Goal: Transaction & Acquisition: Purchase product/service

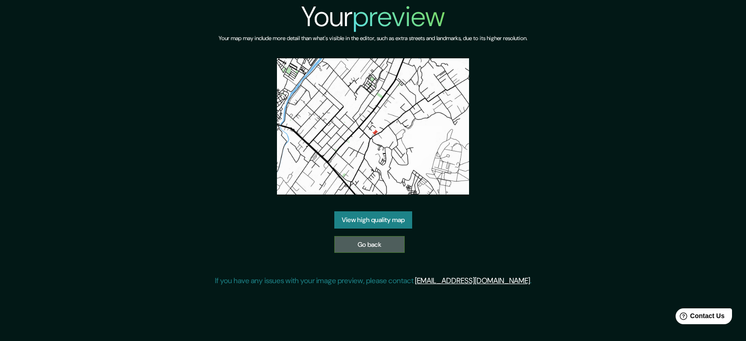
click at [357, 243] on link "Go back" at bounding box center [369, 244] width 70 height 17
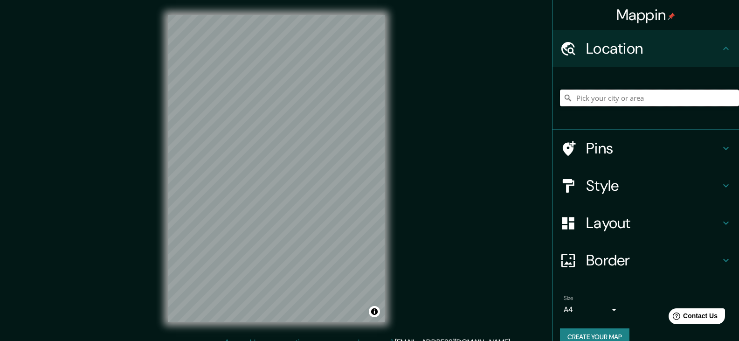
click at [632, 103] on input "Pick your city or area" at bounding box center [649, 98] width 179 height 17
click at [645, 97] on input "Pick your city or area" at bounding box center [649, 98] width 179 height 17
click at [609, 193] on h4 "Style" at bounding box center [653, 185] width 134 height 19
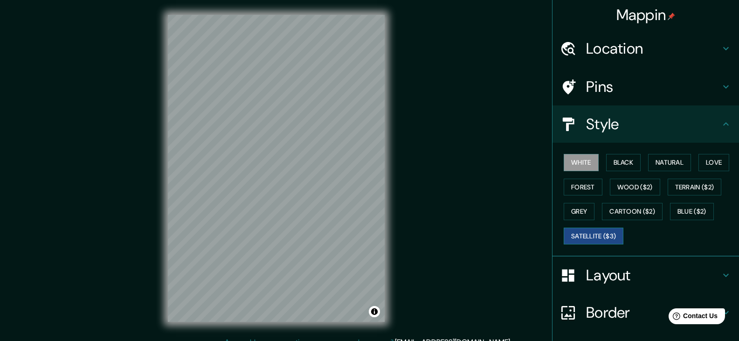
click at [614, 236] on button "Satellite ($3)" at bounding box center [594, 236] width 60 height 17
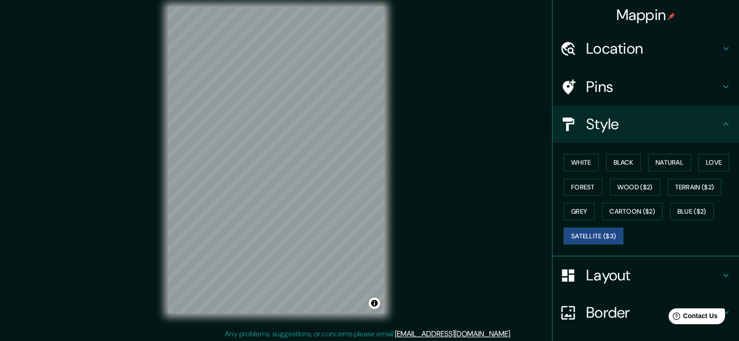
scroll to position [11, 0]
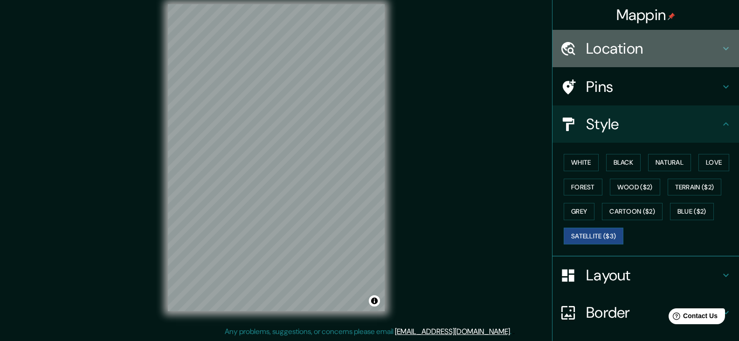
click at [607, 48] on h4 "Location" at bounding box center [653, 48] width 134 height 19
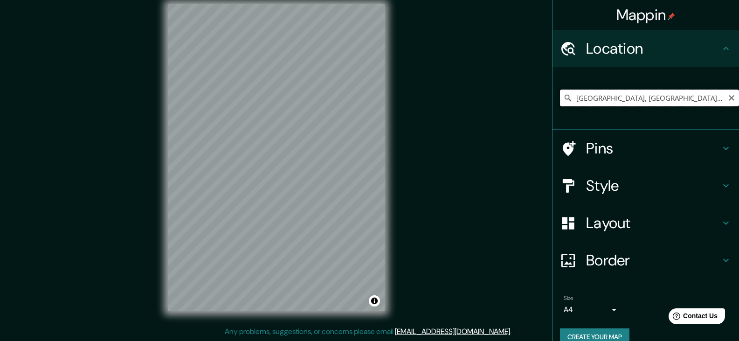
click at [604, 99] on input "[GEOGRAPHIC_DATA], [GEOGRAPHIC_DATA], [GEOGRAPHIC_DATA]" at bounding box center [649, 98] width 179 height 17
click at [568, 97] on input "[GEOGRAPHIC_DATA], [GEOGRAPHIC_DATA], [GEOGRAPHIC_DATA]" at bounding box center [649, 98] width 179 height 17
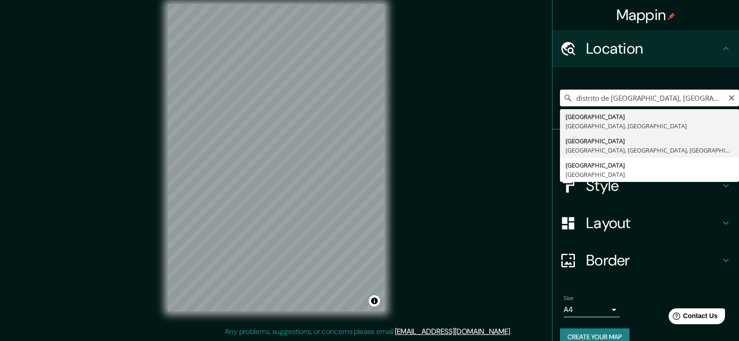
type input "[GEOGRAPHIC_DATA], [GEOGRAPHIC_DATA], [GEOGRAPHIC_DATA], [GEOGRAPHIC_DATA]"
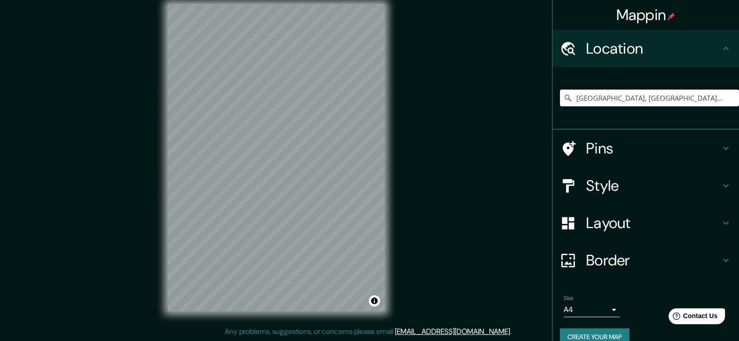
click at [597, 265] on h4 "Border" at bounding box center [653, 260] width 134 height 19
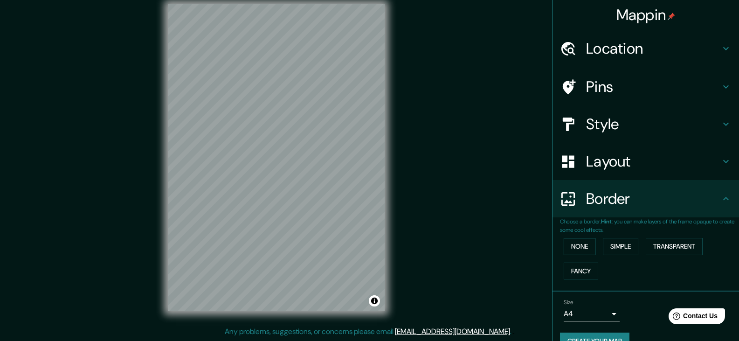
click at [580, 249] on button "None" at bounding box center [580, 246] width 32 height 17
click at [574, 155] on div at bounding box center [573, 161] width 26 height 16
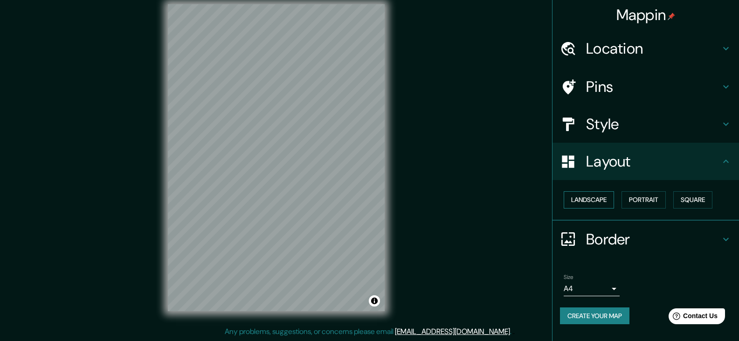
click at [571, 199] on button "Landscape" at bounding box center [589, 199] width 50 height 17
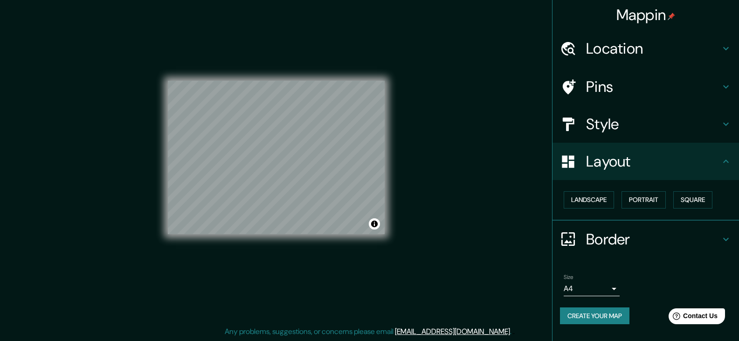
click at [612, 124] on h4 "Style" at bounding box center [653, 124] width 134 height 19
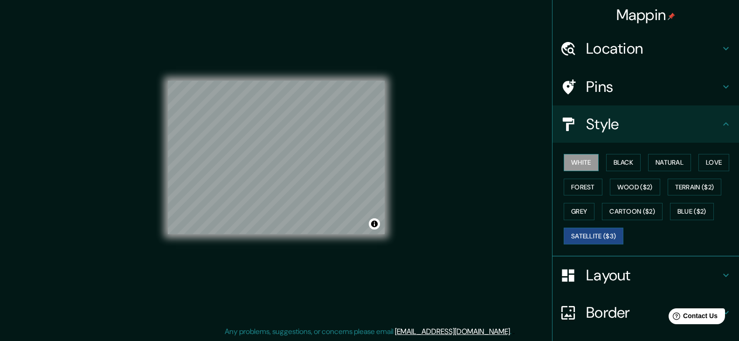
click at [587, 156] on button "White" at bounding box center [581, 162] width 35 height 17
click at [621, 159] on button "Black" at bounding box center [623, 162] width 35 height 17
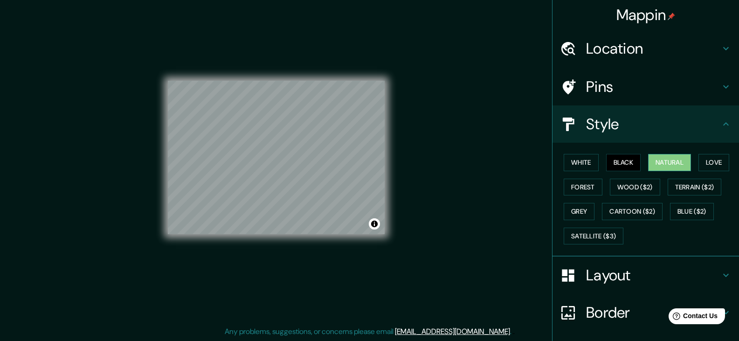
click at [672, 166] on button "Natural" at bounding box center [669, 162] width 43 height 17
click at [700, 161] on button "Love" at bounding box center [713, 162] width 31 height 17
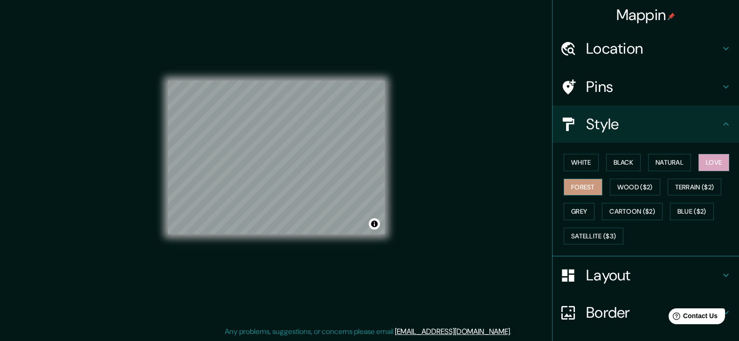
click at [590, 188] on button "Forest" at bounding box center [583, 187] width 39 height 17
click at [615, 187] on button "Wood ($2)" at bounding box center [635, 187] width 50 height 17
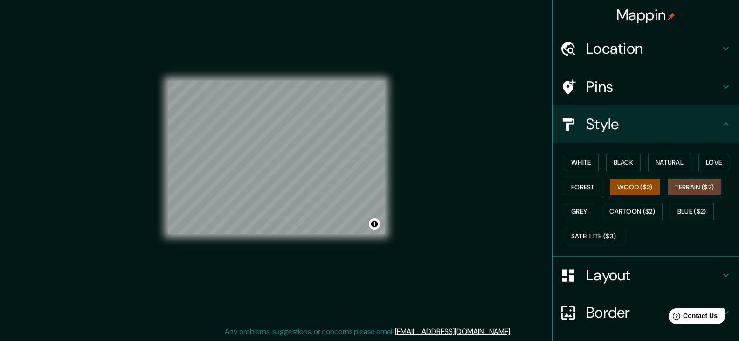
click at [670, 186] on button "Terrain ($2)" at bounding box center [695, 187] width 54 height 17
click at [576, 212] on button "Grey" at bounding box center [579, 211] width 31 height 17
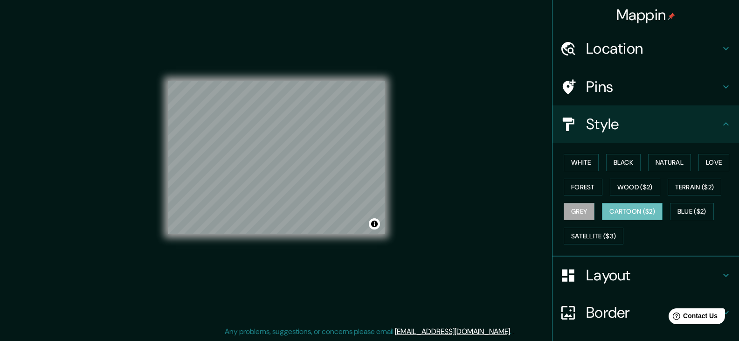
click at [628, 212] on button "Cartoon ($2)" at bounding box center [632, 211] width 61 height 17
click at [676, 211] on button "Blue ($2)" at bounding box center [692, 211] width 44 height 17
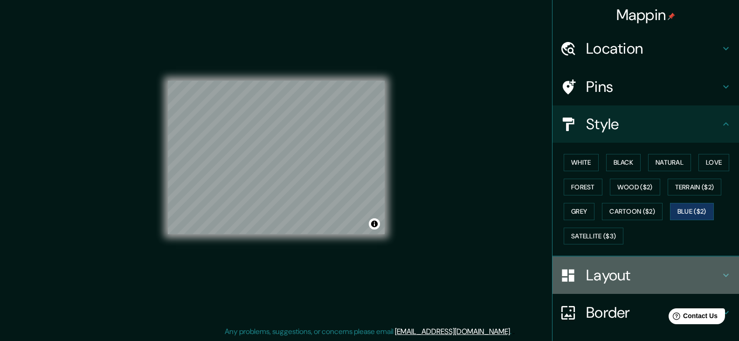
click at [595, 274] on h4 "Layout" at bounding box center [653, 275] width 134 height 19
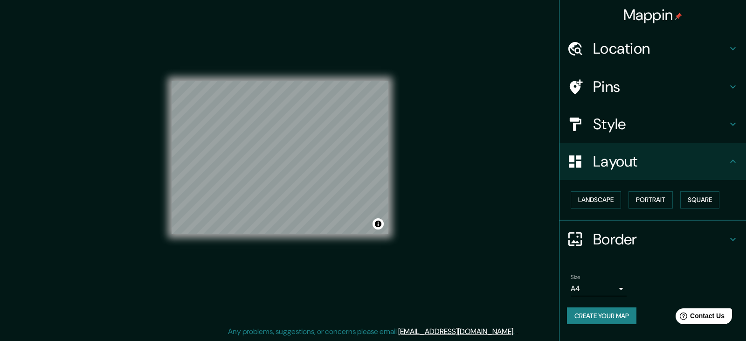
click at [583, 293] on body "Mappin Location Lima, Lima, Provincia de Lima, Perú Pins Style Layout Landscape…" at bounding box center [373, 159] width 746 height 341
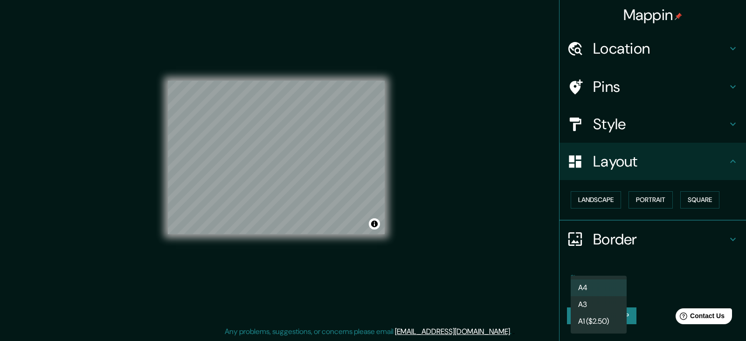
click at [584, 306] on li "A3" at bounding box center [599, 304] width 56 height 17
type input "a4"
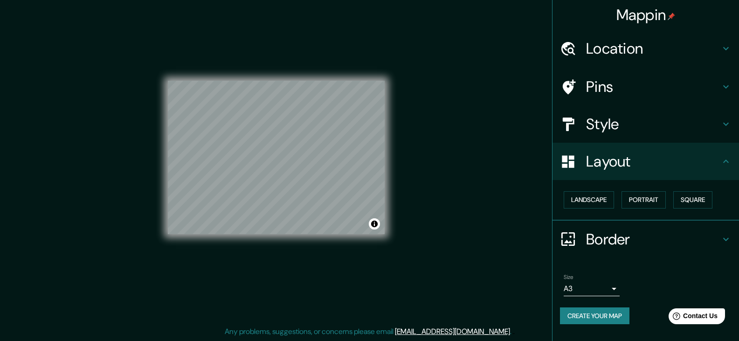
click at [615, 313] on button "Create your map" at bounding box center [594, 315] width 69 height 17
click at [608, 318] on button "Create your map" at bounding box center [594, 315] width 69 height 17
click at [613, 315] on button "Create your map" at bounding box center [594, 315] width 69 height 17
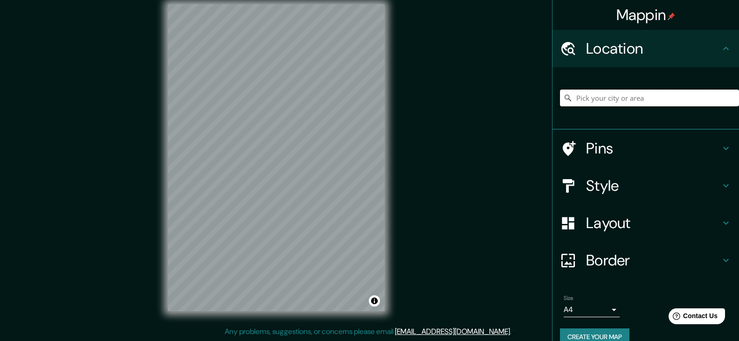
click at [618, 103] on input "Pick your city or area" at bounding box center [649, 98] width 179 height 17
click at [609, 103] on input "Pick your city or area" at bounding box center [649, 98] width 179 height 17
click at [606, 97] on input "Pick your city or area" at bounding box center [649, 98] width 179 height 17
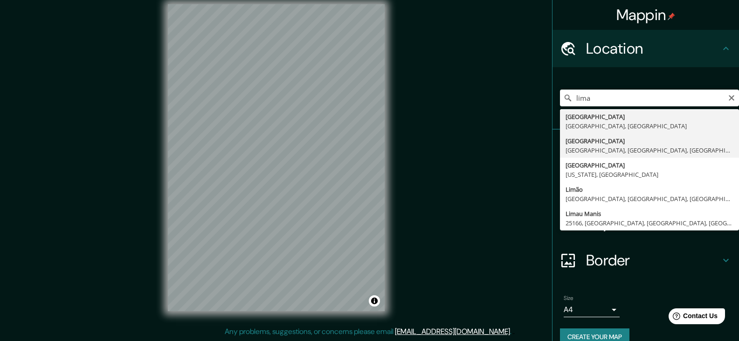
type input "[GEOGRAPHIC_DATA], [GEOGRAPHIC_DATA], [GEOGRAPHIC_DATA], [GEOGRAPHIC_DATA]"
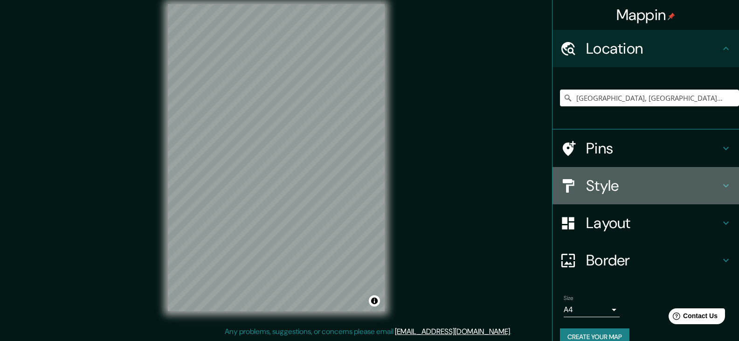
click at [609, 193] on h4 "Style" at bounding box center [653, 185] width 134 height 19
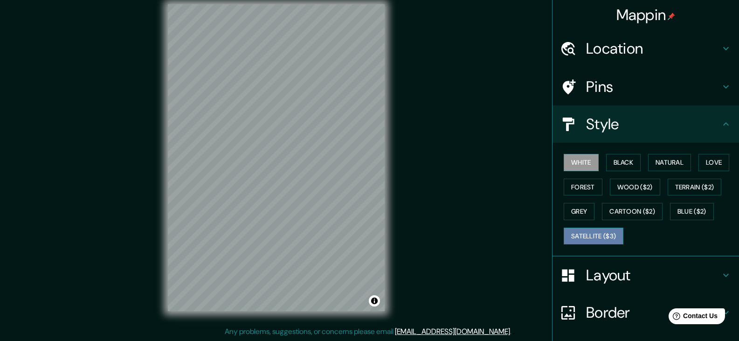
click at [611, 237] on button "Satellite ($3)" at bounding box center [594, 236] width 60 height 17
click at [604, 274] on h4 "Layout" at bounding box center [653, 275] width 134 height 19
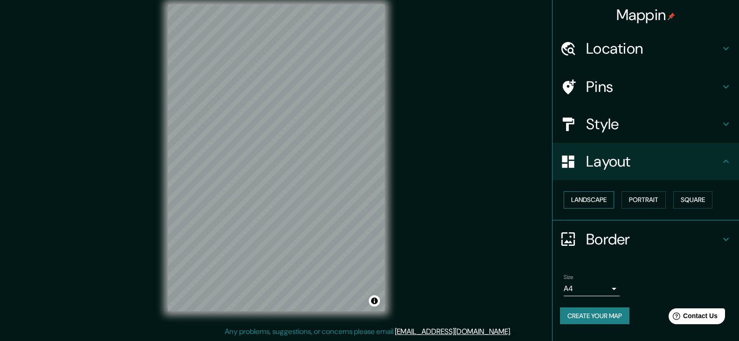
click at [592, 202] on button "Landscape" at bounding box center [589, 199] width 50 height 17
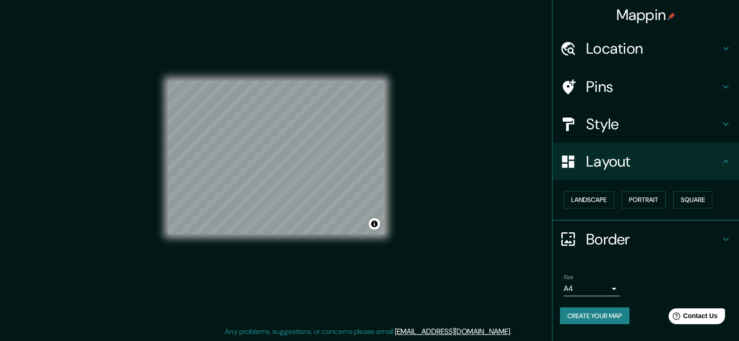
click at [591, 290] on body "Mappin Location Lima, Lima, Provincia de Lima, Perú Pins Style Layout Landscape…" at bounding box center [369, 159] width 739 height 341
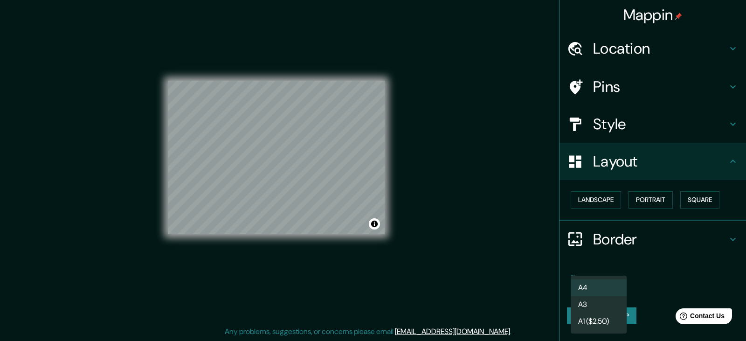
click at [589, 310] on li "A3" at bounding box center [599, 304] width 56 height 17
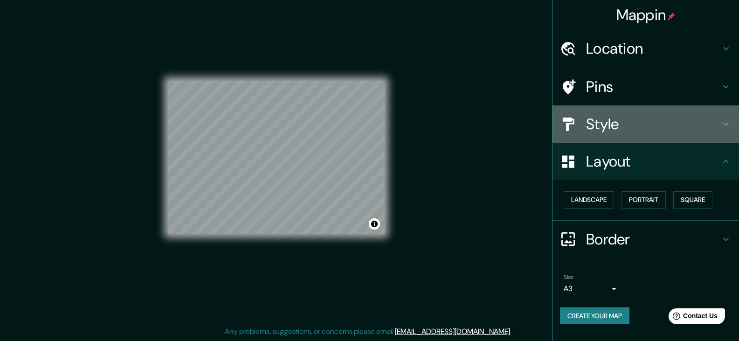
click at [629, 127] on h4 "Style" at bounding box center [653, 124] width 134 height 19
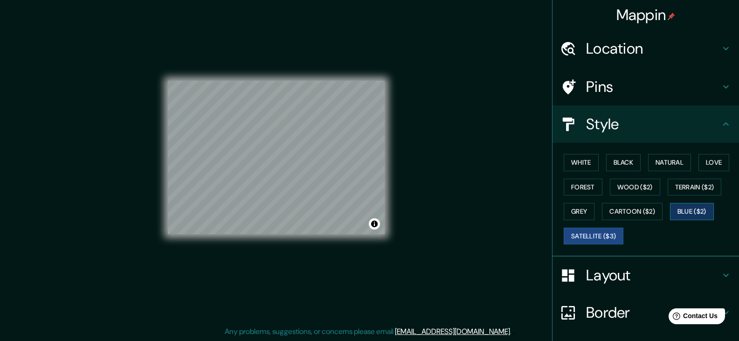
click at [699, 215] on button "Blue ($2)" at bounding box center [692, 211] width 44 height 17
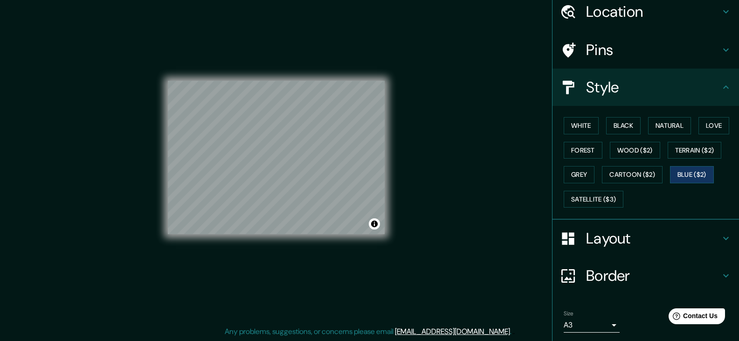
scroll to position [68, 0]
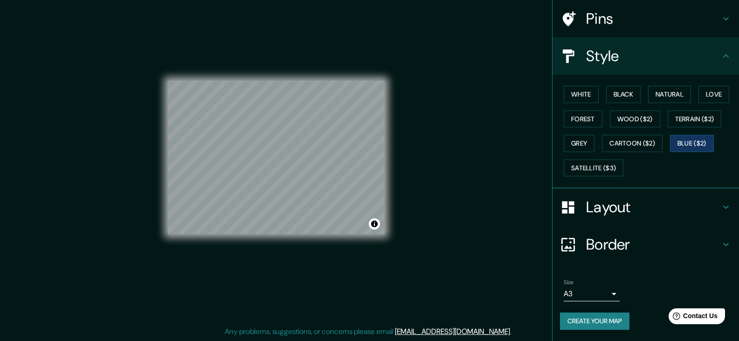
click at [590, 326] on button "Create your map" at bounding box center [594, 320] width 69 height 17
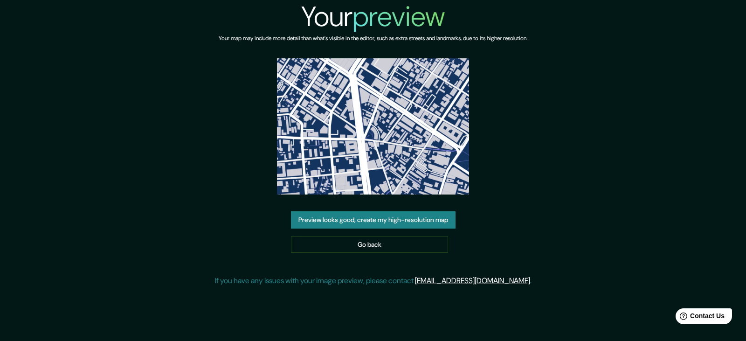
click at [401, 164] on img at bounding box center [373, 126] width 193 height 136
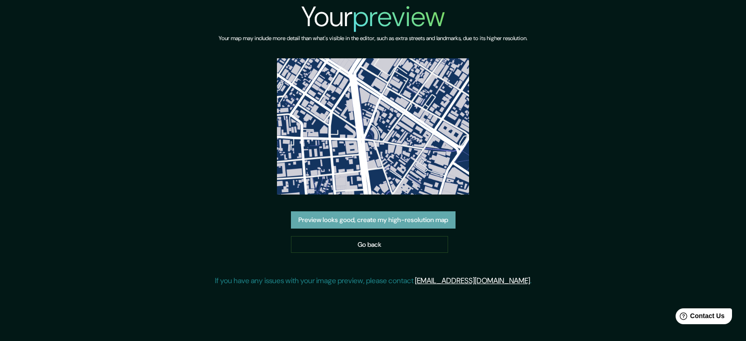
click at [406, 225] on button "Preview looks good, create my high-resolution map" at bounding box center [373, 219] width 165 height 17
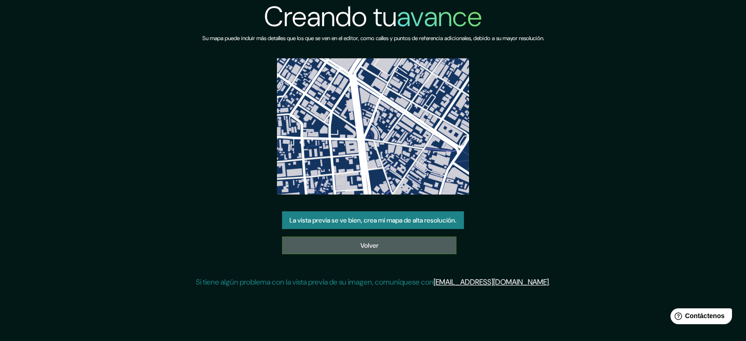
click at [324, 239] on link "Volver" at bounding box center [369, 245] width 174 height 18
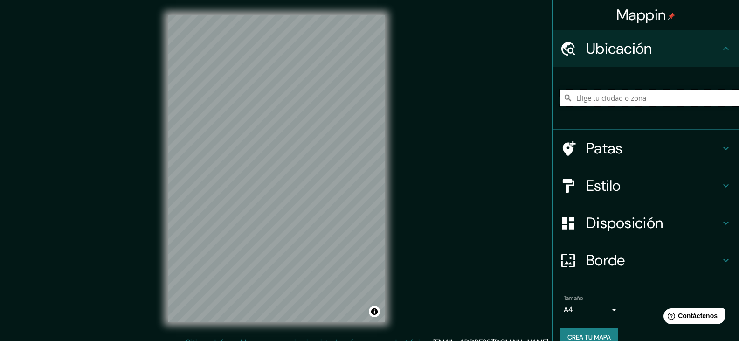
click at [596, 104] on input "Elige tu ciudad o zona" at bounding box center [649, 98] width 179 height 17
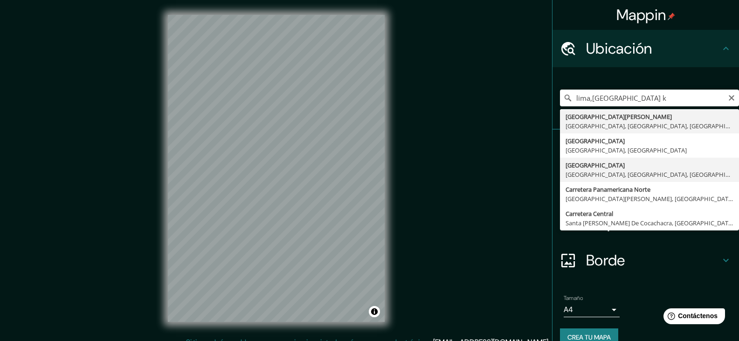
type input "[GEOGRAPHIC_DATA], [GEOGRAPHIC_DATA], [GEOGRAPHIC_DATA], [GEOGRAPHIC_DATA]"
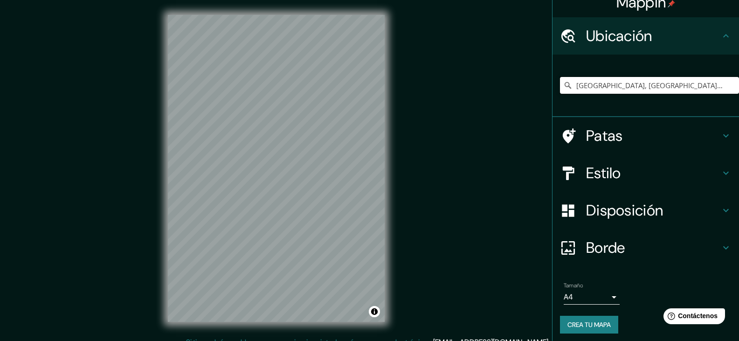
scroll to position [16, 0]
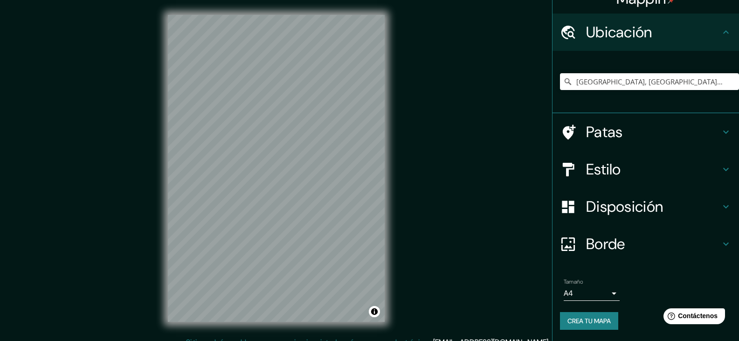
click at [601, 203] on font "Disposición" at bounding box center [624, 207] width 77 height 20
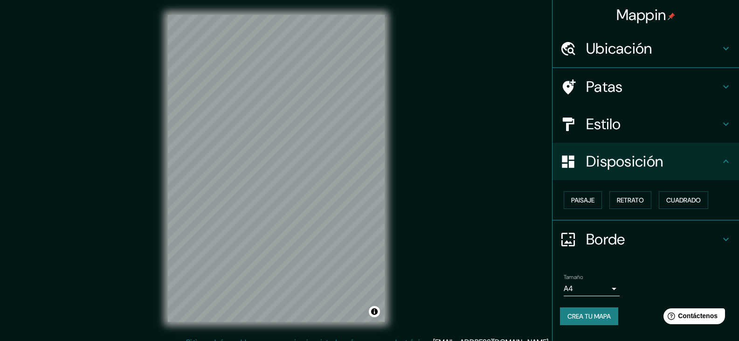
scroll to position [0, 0]
click at [598, 122] on font "Estilo" at bounding box center [603, 124] width 35 height 20
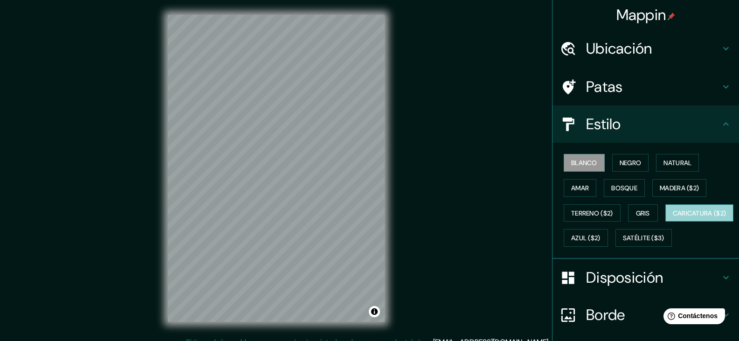
click at [673, 217] on font "Caricatura ($2)" at bounding box center [700, 213] width 54 height 8
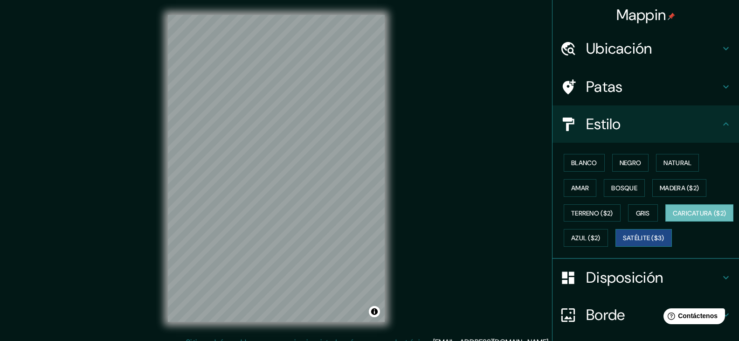
click at [623, 242] on font "Satélite ($3)" at bounding box center [643, 238] width 41 height 8
click at [351, 340] on html "Mappin Ubicación Lima, Lima, Provincia de Lima, Perú Patas Estilo Blanco Negro …" at bounding box center [369, 170] width 739 height 341
click at [593, 287] on font "Disposición" at bounding box center [624, 278] width 77 height 20
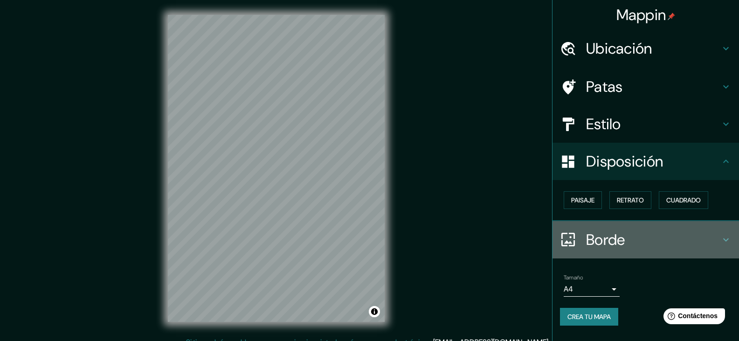
click at [594, 240] on font "Borde" at bounding box center [605, 240] width 39 height 20
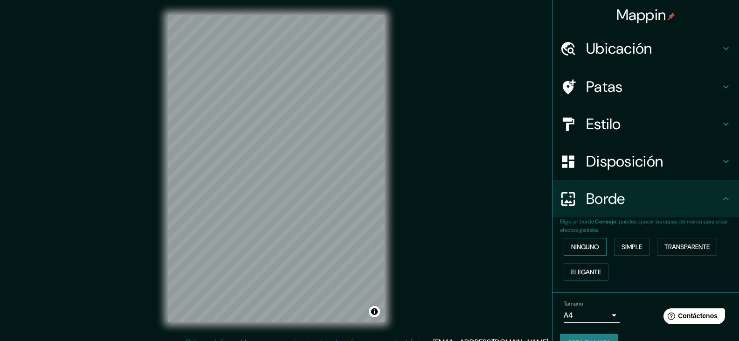
click at [587, 251] on font "Ninguno" at bounding box center [585, 246] width 28 height 8
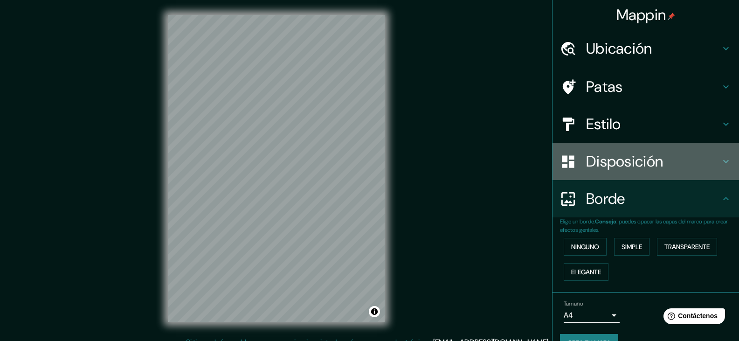
click at [588, 176] on div "Disposición" at bounding box center [646, 161] width 187 height 37
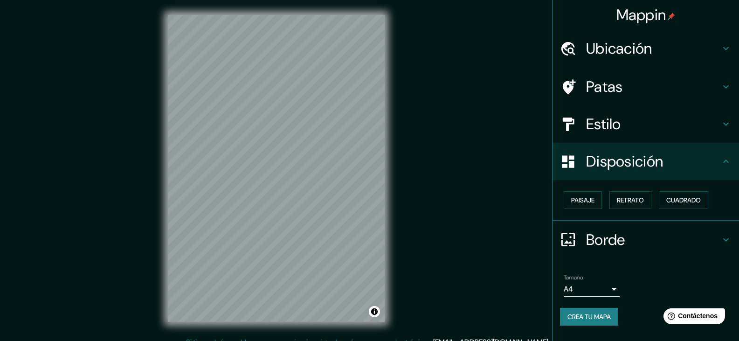
click at [594, 209] on div "Paisaje Retrato Cuadrado" at bounding box center [649, 199] width 179 height 25
click at [629, 197] on font "Retrato" at bounding box center [630, 200] width 27 height 8
click at [593, 198] on font "Paisaje" at bounding box center [582, 200] width 23 height 8
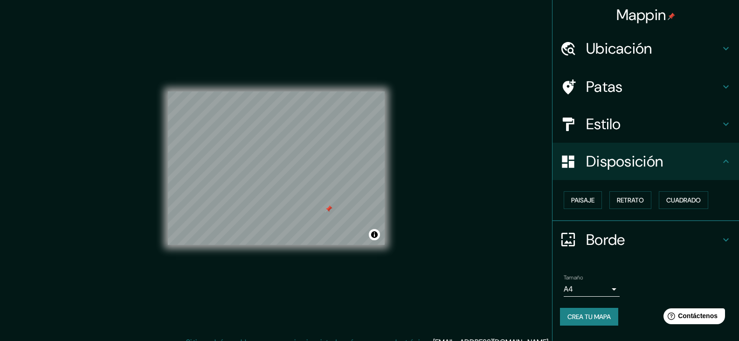
click at [597, 285] on body "Mappin Ubicación Lima, Lima, Provincia de Lima, Perú Patas Estilo Disposición P…" at bounding box center [369, 170] width 739 height 341
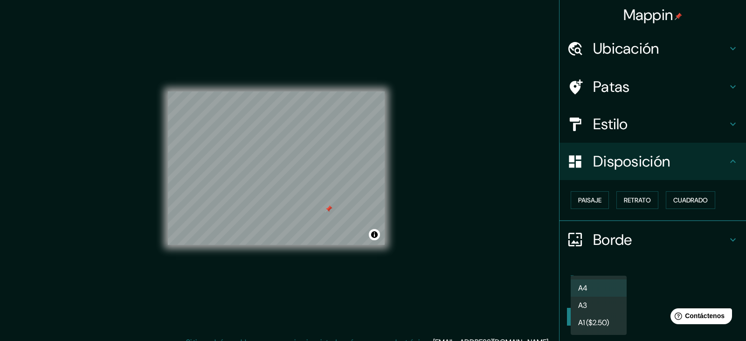
click at [582, 310] on font "A3" at bounding box center [582, 305] width 9 height 10
type input "a4"
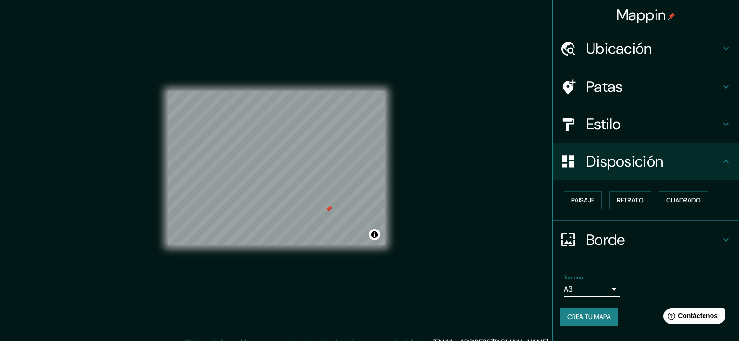
click at [580, 321] on font "Crea tu mapa" at bounding box center [588, 317] width 43 height 12
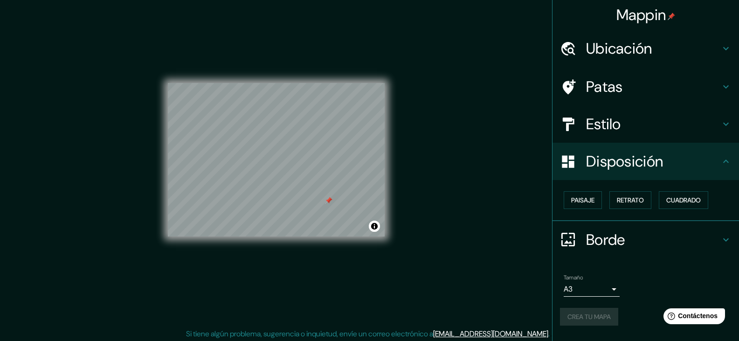
scroll to position [11, 0]
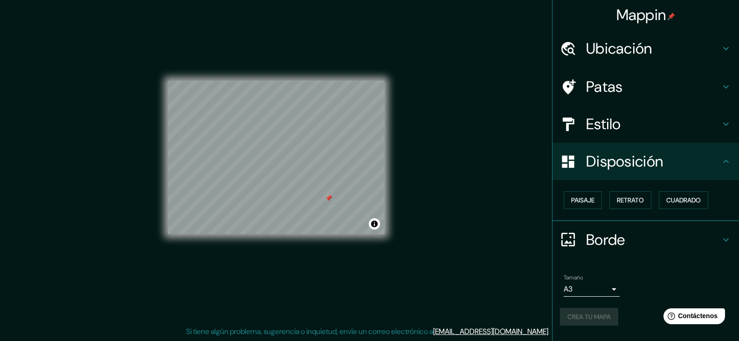
click at [567, 316] on div "Crea tu mapa" at bounding box center [646, 317] width 172 height 18
click at [576, 314] on div "Crea tu mapa" at bounding box center [646, 317] width 172 height 18
drag, startPoint x: 624, startPoint y: 319, endPoint x: 617, endPoint y: 322, distance: 7.7
click at [622, 319] on div "Crea tu mapa" at bounding box center [646, 317] width 172 height 18
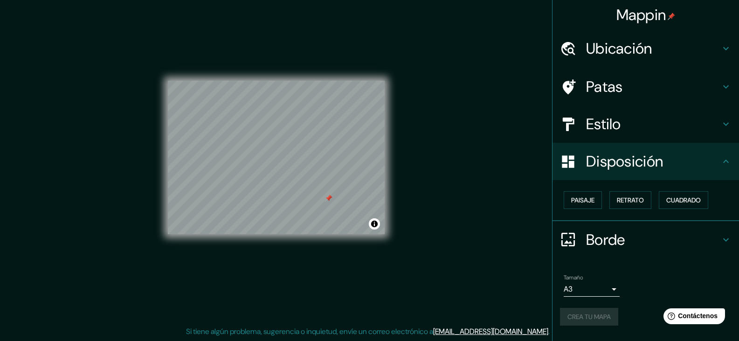
click at [617, 323] on div "Crea tu mapa" at bounding box center [646, 317] width 172 height 18
click at [602, 280] on div "Tamaño A3 a4" at bounding box center [592, 285] width 56 height 22
click at [599, 290] on body "Mappin Ubicación Lima, Lima, Provincia de Lima, Perú Patas Estilo Disposición P…" at bounding box center [369, 159] width 739 height 341
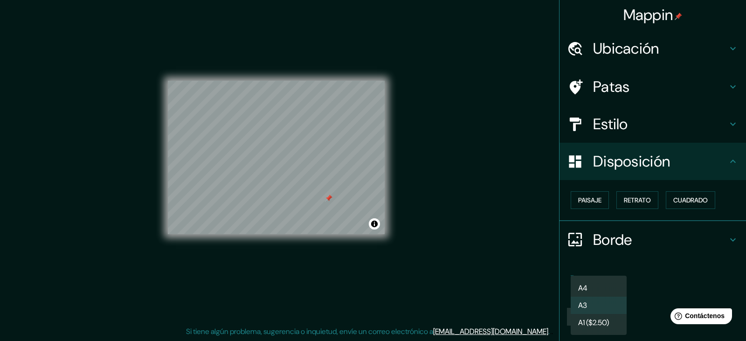
click at [591, 305] on li "A3" at bounding box center [599, 305] width 56 height 17
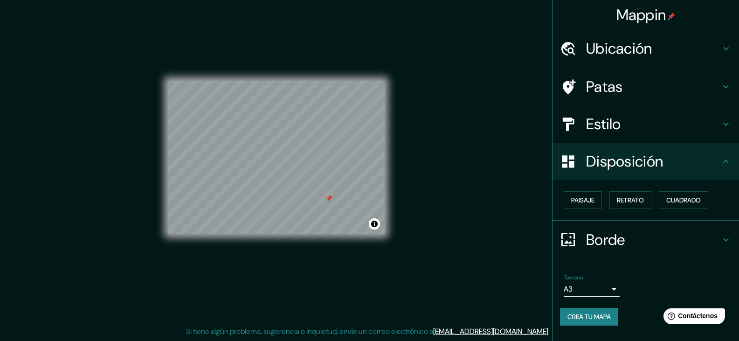
click at [607, 324] on button "Crea tu mapa" at bounding box center [589, 317] width 58 height 18
click at [607, 324] on div "Crea tu mapa" at bounding box center [646, 317] width 172 height 18
click at [605, 324] on div "Crea tu mapa" at bounding box center [646, 317] width 172 height 18
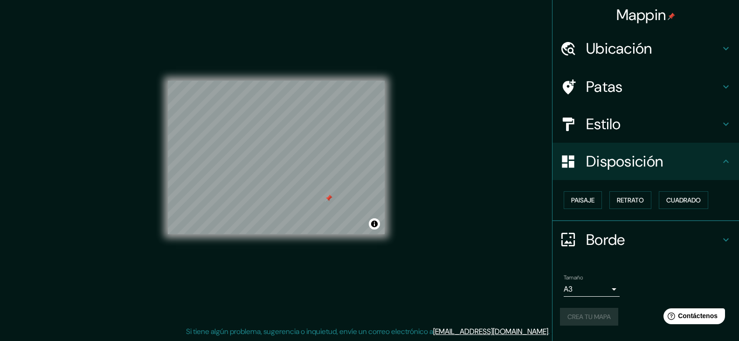
click at [605, 324] on div "Crea tu mapa" at bounding box center [646, 317] width 172 height 18
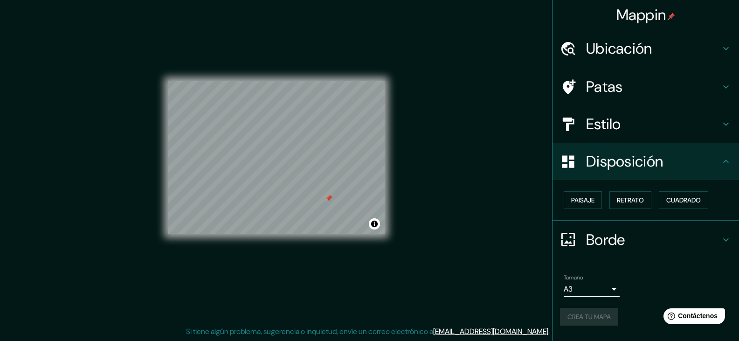
click at [484, 333] on font "[EMAIL_ADDRESS][DOMAIN_NAME]" at bounding box center [490, 331] width 115 height 10
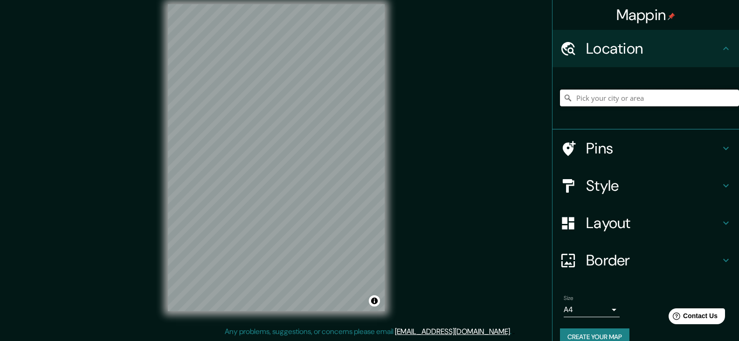
click at [582, 99] on input "Pick your city or area" at bounding box center [649, 98] width 179 height 17
click at [564, 263] on icon at bounding box center [568, 260] width 14 height 14
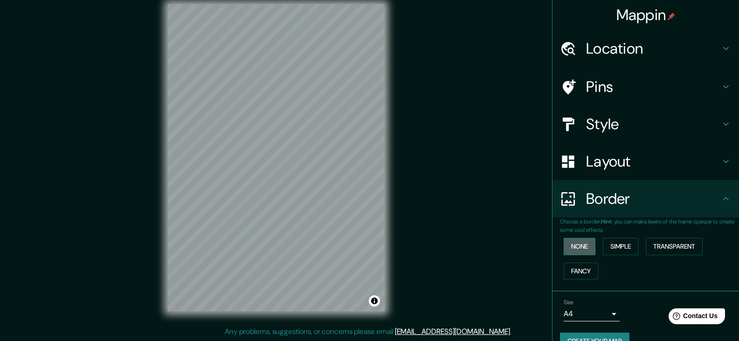
click at [578, 249] on button "None" at bounding box center [580, 246] width 32 height 17
click at [578, 248] on button "None" at bounding box center [580, 246] width 32 height 17
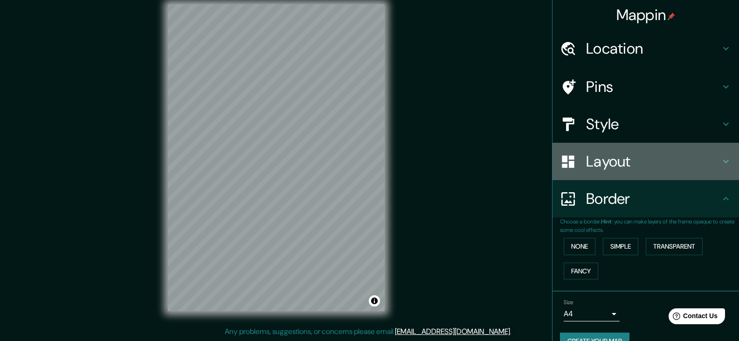
click at [591, 178] on div "Layout" at bounding box center [646, 161] width 187 height 37
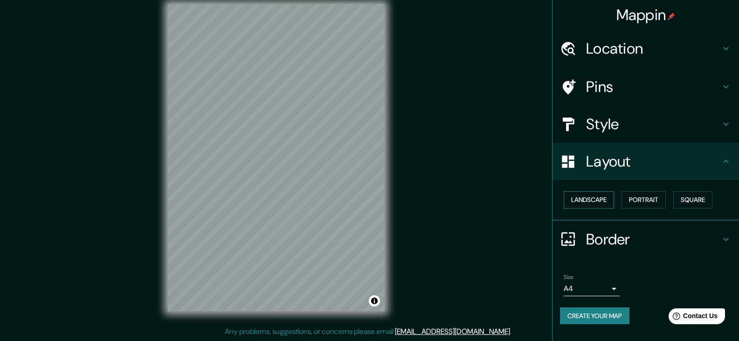
click at [589, 197] on button "Landscape" at bounding box center [589, 199] width 50 height 17
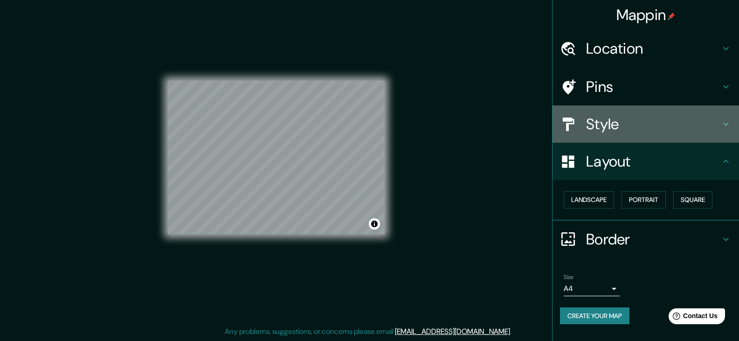
click at [622, 124] on h4 "Style" at bounding box center [653, 124] width 134 height 19
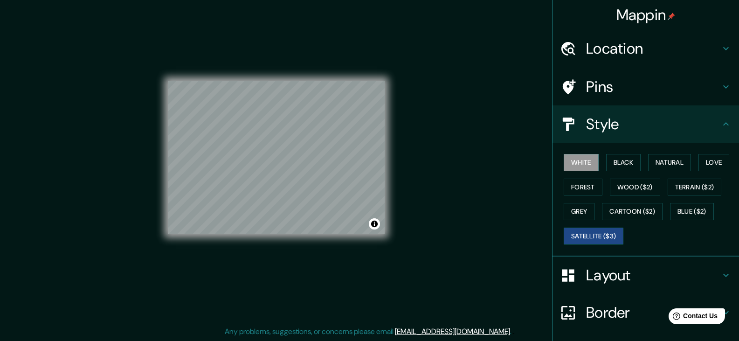
click at [577, 241] on button "Satellite ($3)" at bounding box center [594, 236] width 60 height 17
click at [614, 32] on div "Location" at bounding box center [646, 48] width 187 height 37
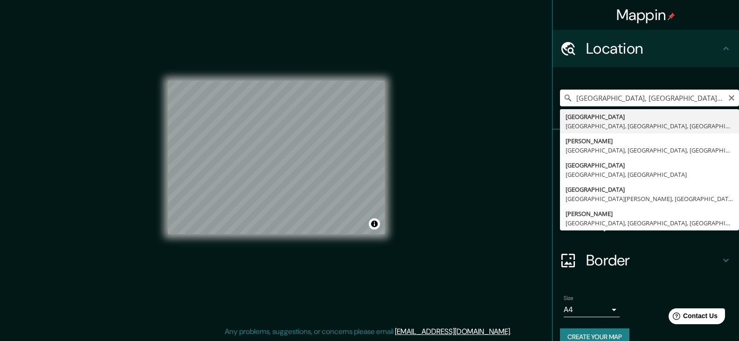
drag, startPoint x: 586, startPoint y: 98, endPoint x: 560, endPoint y: 97, distance: 25.7
click at [560, 97] on div "[GEOGRAPHIC_DATA], [GEOGRAPHIC_DATA], [GEOGRAPHIC_DATA], [GEOGRAPHIC_DATA] [GEO…" at bounding box center [649, 98] width 179 height 17
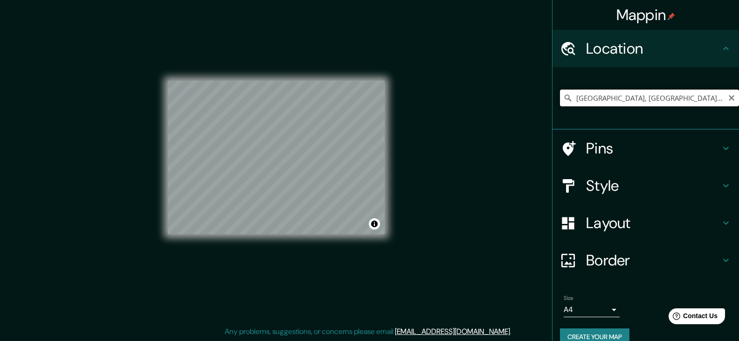
click at [619, 104] on input "[GEOGRAPHIC_DATA], [GEOGRAPHIC_DATA], [GEOGRAPHIC_DATA]" at bounding box center [649, 98] width 179 height 17
drag, startPoint x: 645, startPoint y: 99, endPoint x: 588, endPoint y: 99, distance: 57.4
click at [588, 99] on input "[GEOGRAPHIC_DATA], [GEOGRAPHIC_DATA], [GEOGRAPHIC_DATA]" at bounding box center [649, 98] width 179 height 17
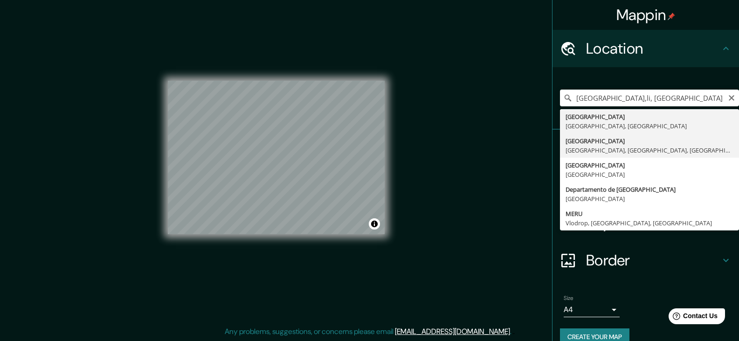
type input "[GEOGRAPHIC_DATA], [GEOGRAPHIC_DATA], [GEOGRAPHIC_DATA], [GEOGRAPHIC_DATA]"
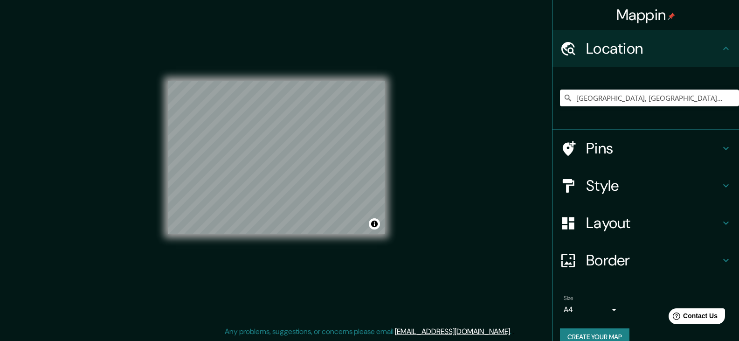
click at [602, 310] on body "Mappin Location [GEOGRAPHIC_DATA], [GEOGRAPHIC_DATA], [GEOGRAPHIC_DATA], [GEOGR…" at bounding box center [369, 159] width 739 height 341
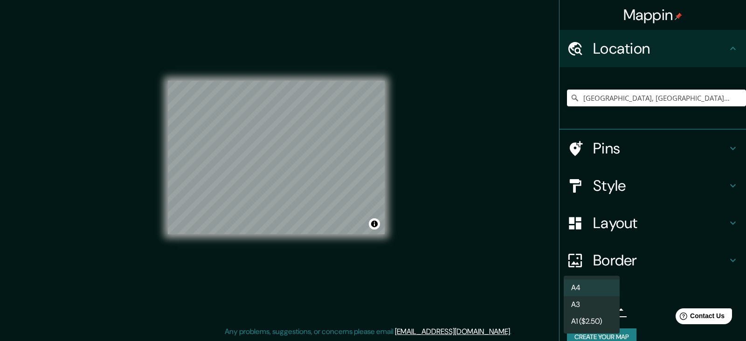
click at [593, 290] on li "A4" at bounding box center [592, 287] width 56 height 17
click at [599, 305] on body "Mappin Location [GEOGRAPHIC_DATA], [GEOGRAPHIC_DATA], [GEOGRAPHIC_DATA], [GEOGR…" at bounding box center [373, 159] width 746 height 341
click at [596, 263] on div at bounding box center [373, 170] width 746 height 341
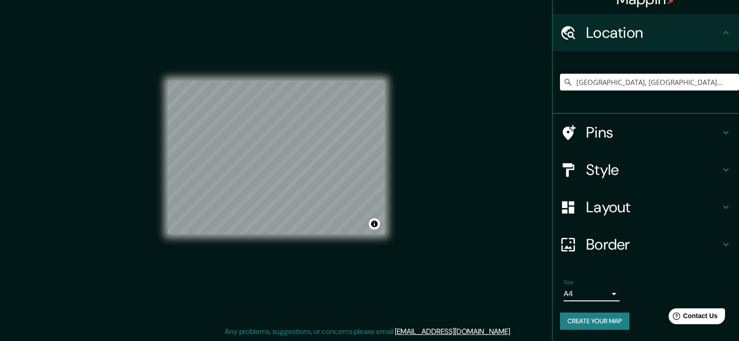
click at [623, 237] on h4 "Border" at bounding box center [653, 244] width 134 height 19
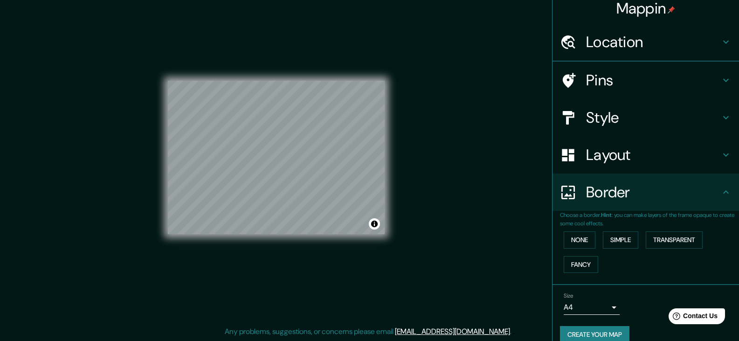
scroll to position [16, 0]
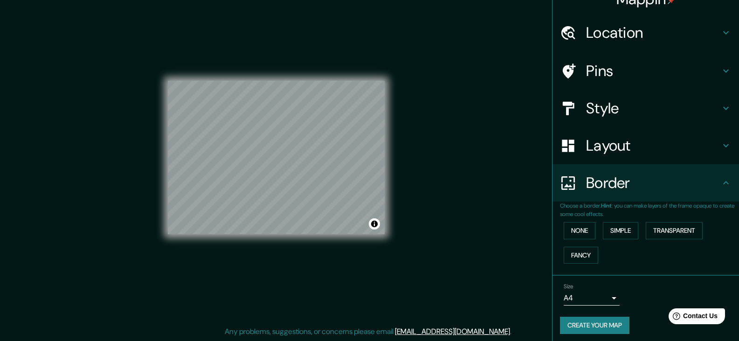
click at [596, 138] on h4 "Layout" at bounding box center [653, 145] width 134 height 19
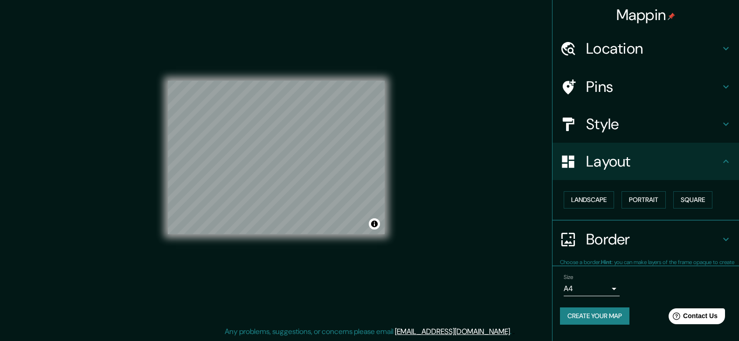
scroll to position [0, 0]
click at [631, 201] on button "Portrait" at bounding box center [644, 199] width 44 height 17
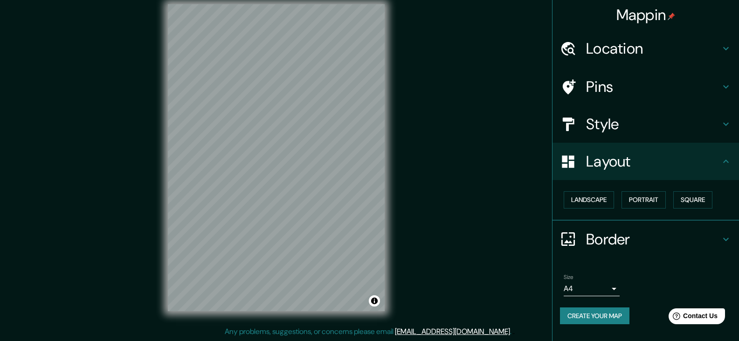
click at [605, 324] on button "Create your map" at bounding box center [594, 315] width 69 height 17
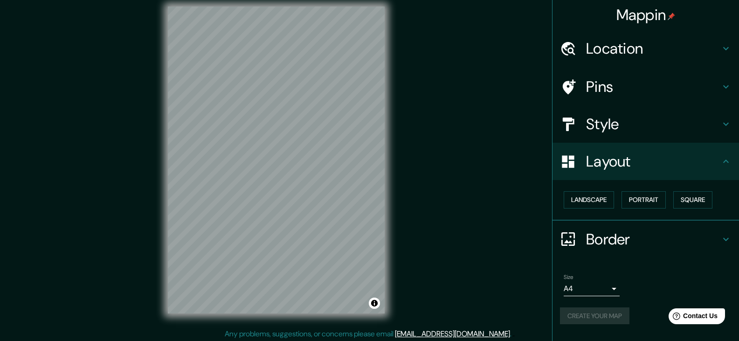
scroll to position [11, 0]
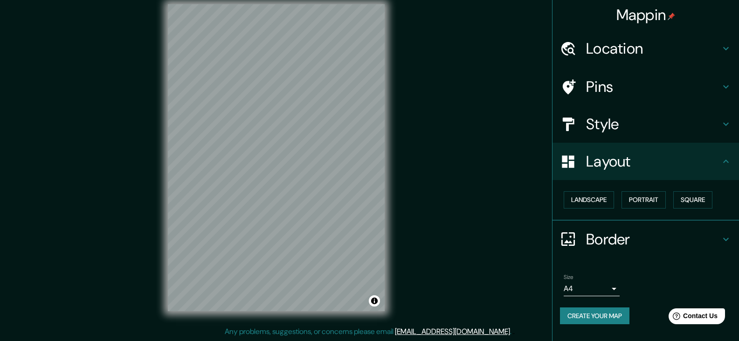
click at [572, 303] on div "Size A4 single Create your map" at bounding box center [646, 301] width 172 height 62
click at [573, 316] on button "Create your map" at bounding box center [594, 315] width 69 height 17
click at [574, 316] on div "Create your map" at bounding box center [646, 315] width 172 height 17
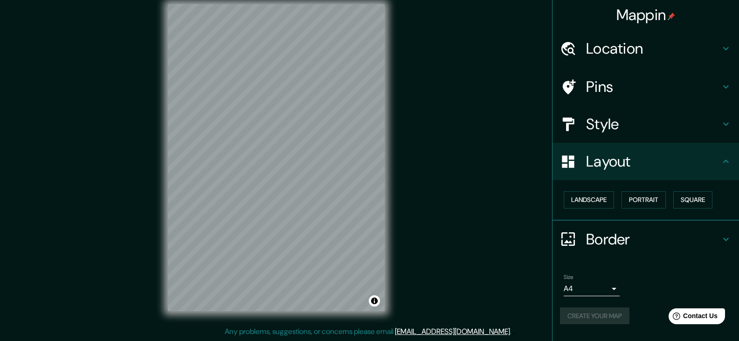
click at [574, 316] on div "Create your map" at bounding box center [646, 315] width 172 height 17
click at [574, 317] on div "Create your map" at bounding box center [646, 315] width 172 height 17
click at [573, 317] on div "Create your map" at bounding box center [646, 315] width 172 height 17
click at [573, 314] on div "Create your map" at bounding box center [646, 315] width 172 height 17
click at [574, 310] on div "Create your map" at bounding box center [646, 315] width 172 height 17
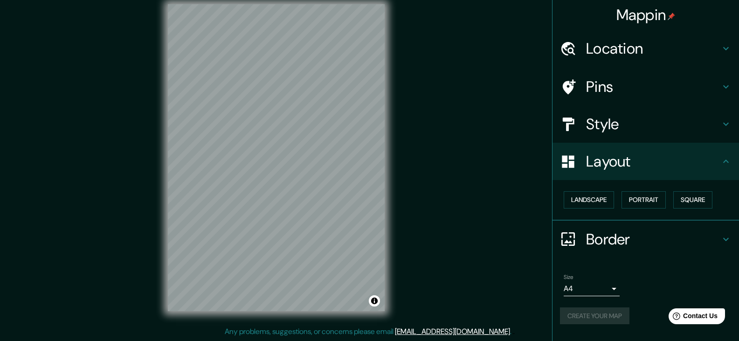
click at [575, 311] on div "Create your map" at bounding box center [646, 315] width 172 height 17
